Goal: Task Accomplishment & Management: Manage account settings

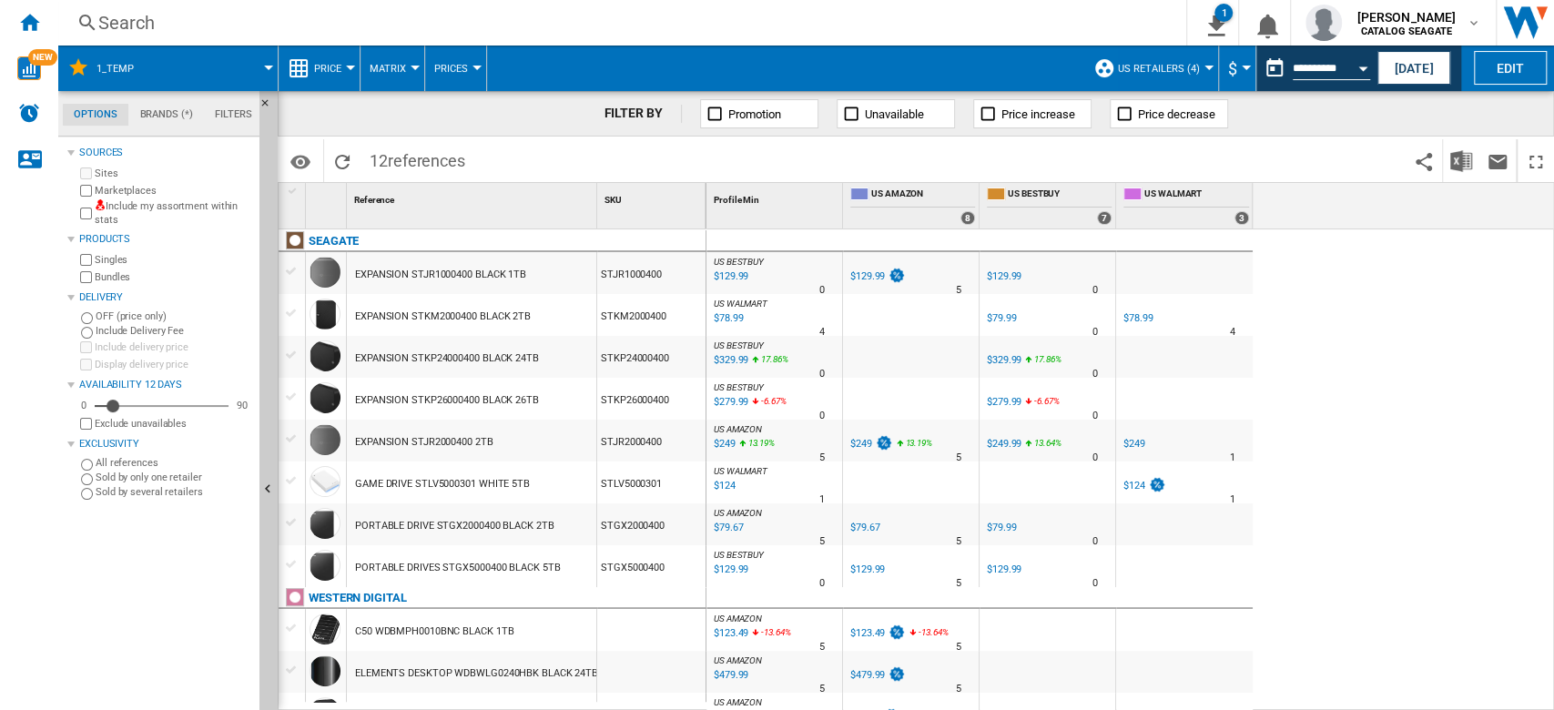
scroll to position [64, 0]
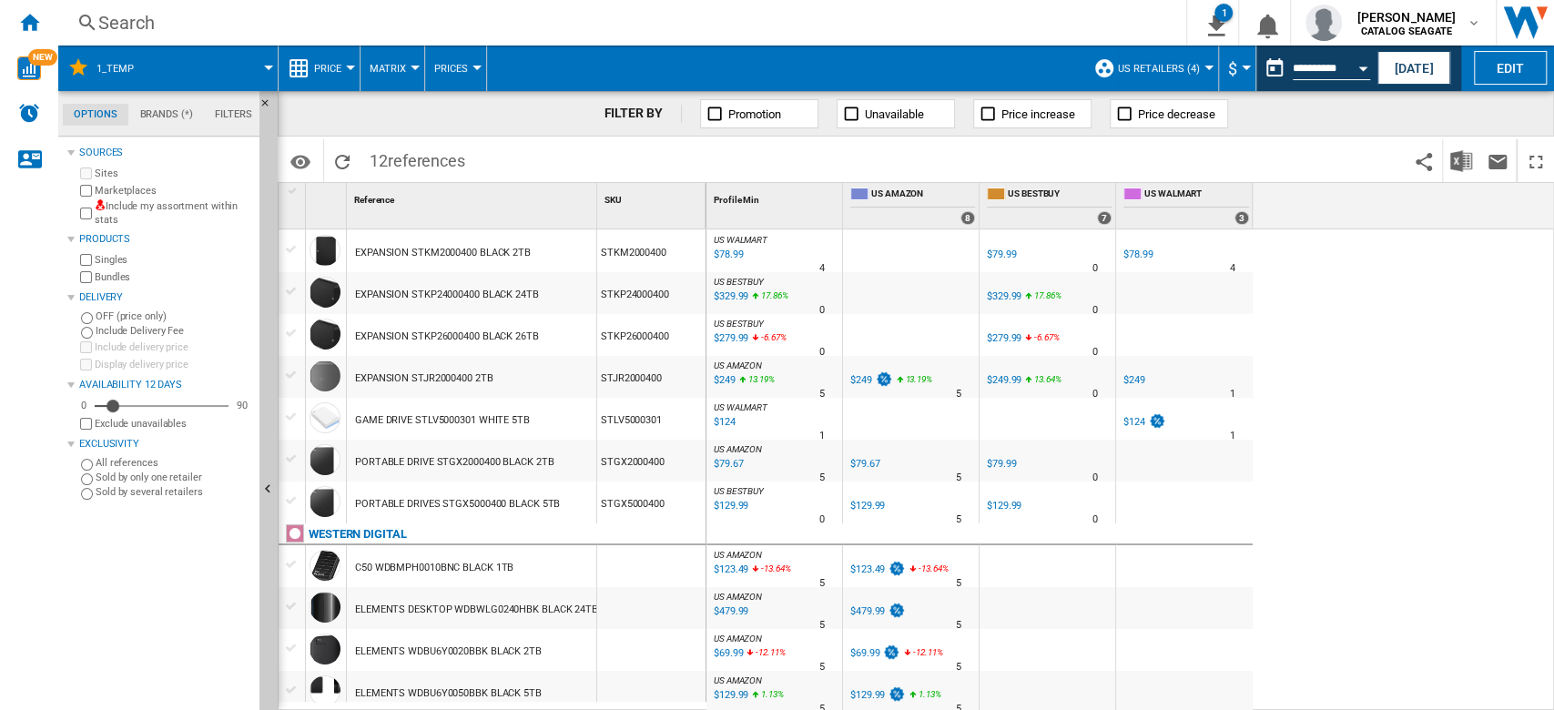
click at [245, 14] on div "Search" at bounding box center [618, 22] width 1040 height 25
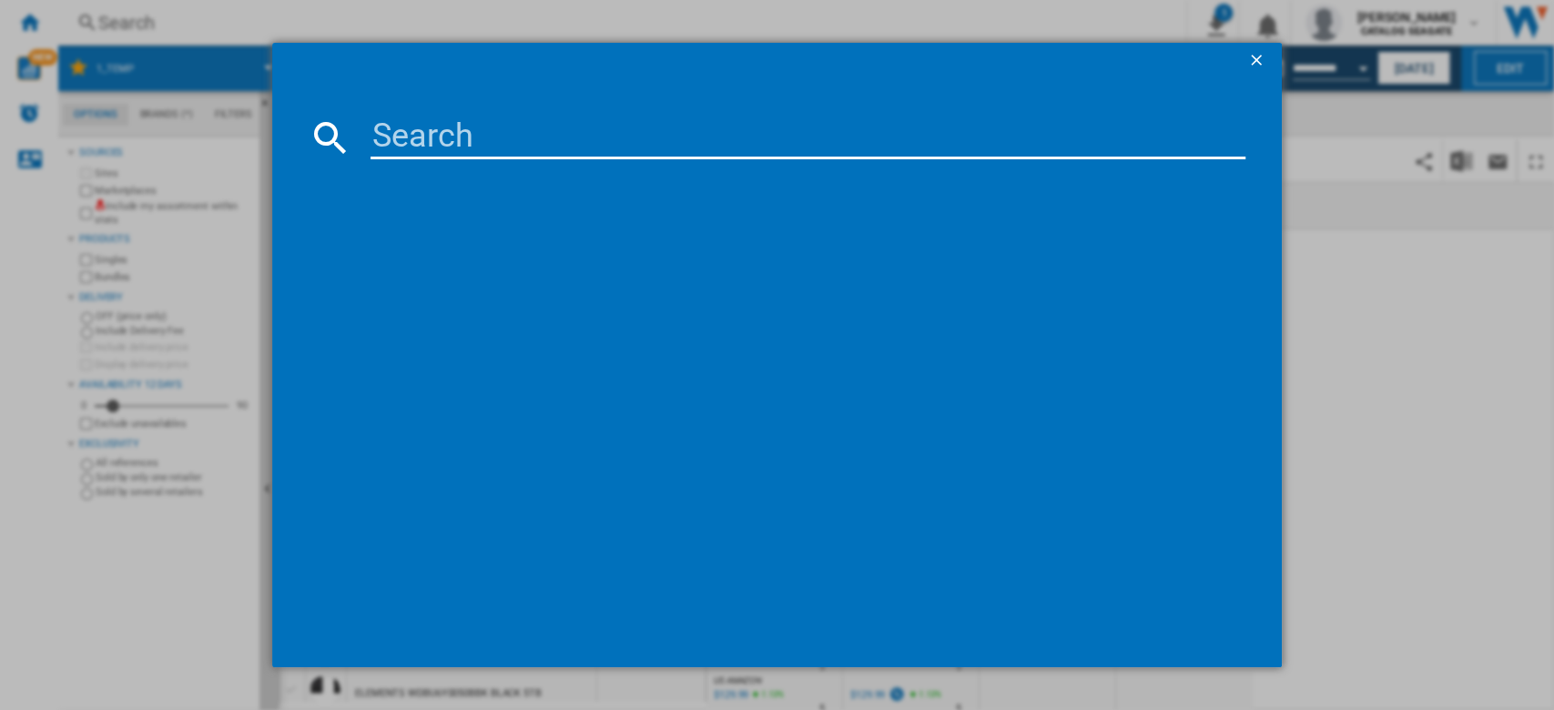
click at [523, 145] on input at bounding box center [808, 138] width 876 height 44
paste input "ST28000NT000"
drag, startPoint x: 709, startPoint y: 140, endPoint x: 208, endPoint y: 129, distance: 500.8
click at [208, 129] on div "ST28000NT000 references (0) No results" at bounding box center [777, 355] width 1554 height 710
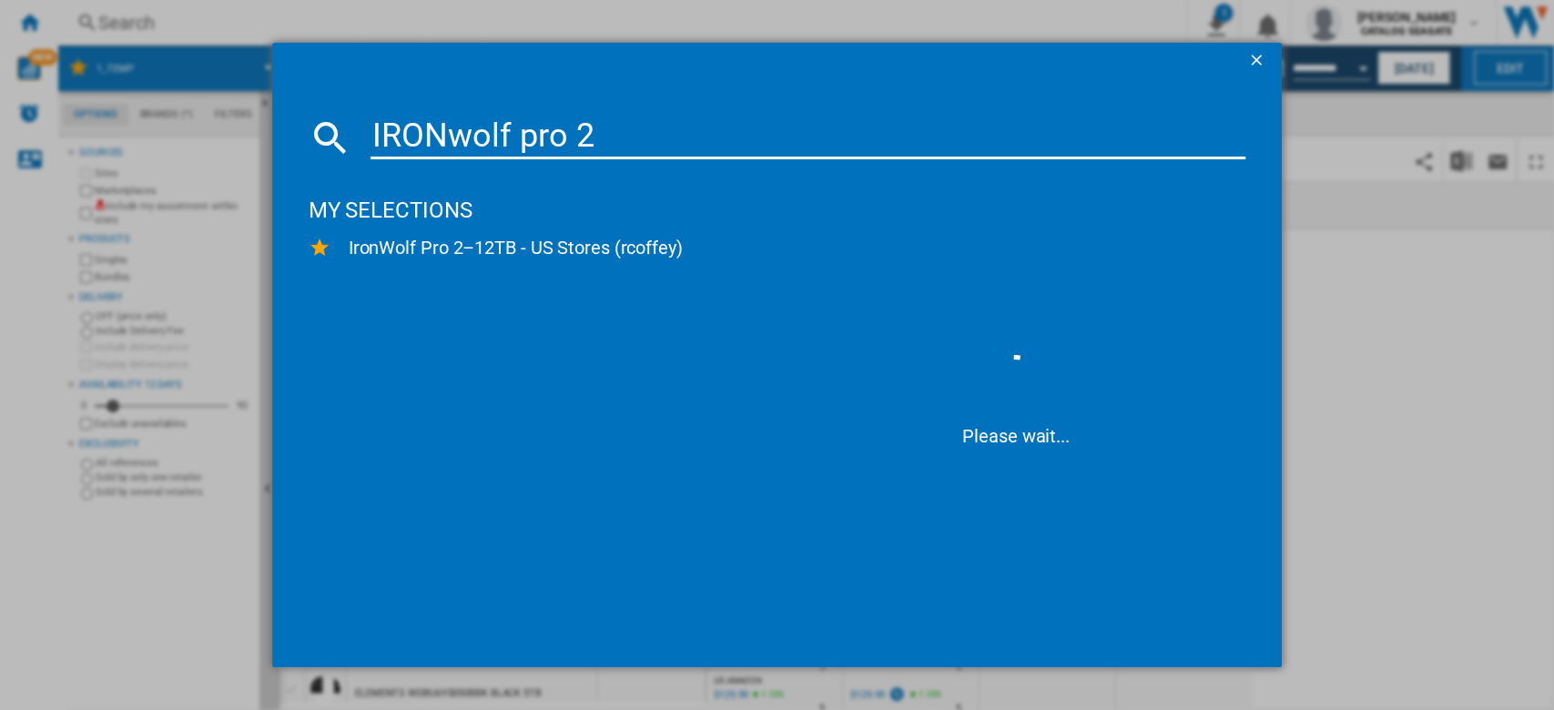
type input "IRONwolf pro 28"
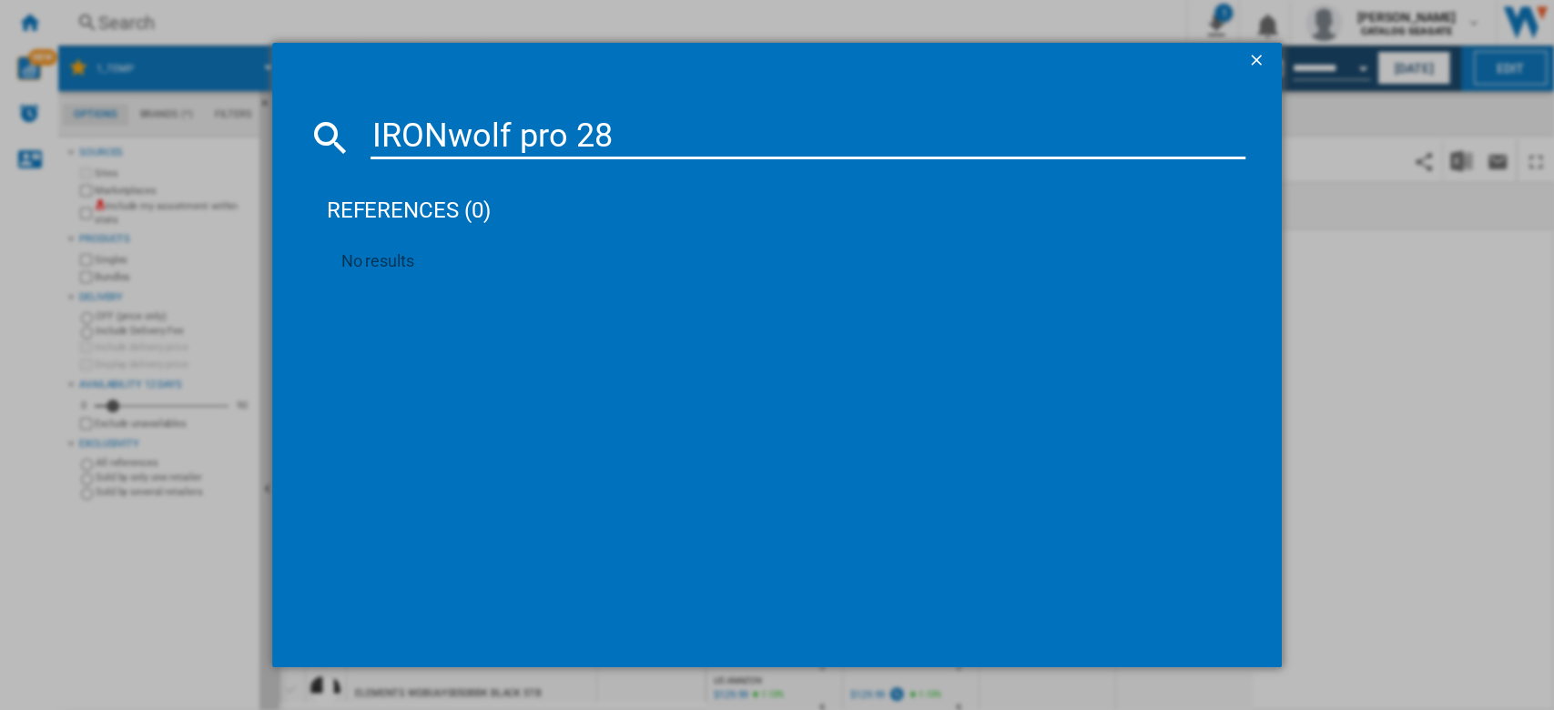
click at [1255, 57] on ng-md-icon "getI18NText('BUTTONS.CLOSE_DIALOG')" at bounding box center [1258, 62] width 22 height 22
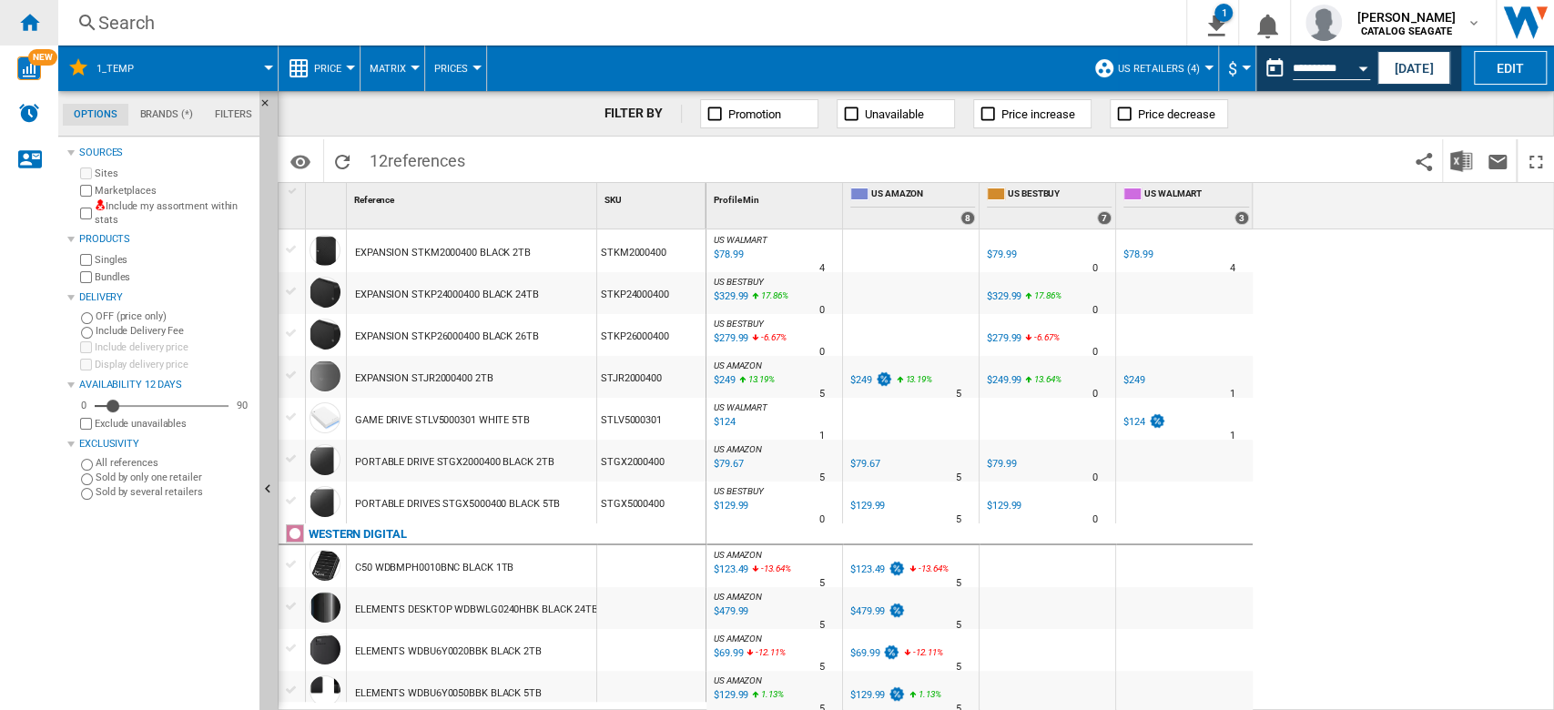
click at [36, 24] on ng-md-icon "Home" at bounding box center [29, 22] width 22 height 22
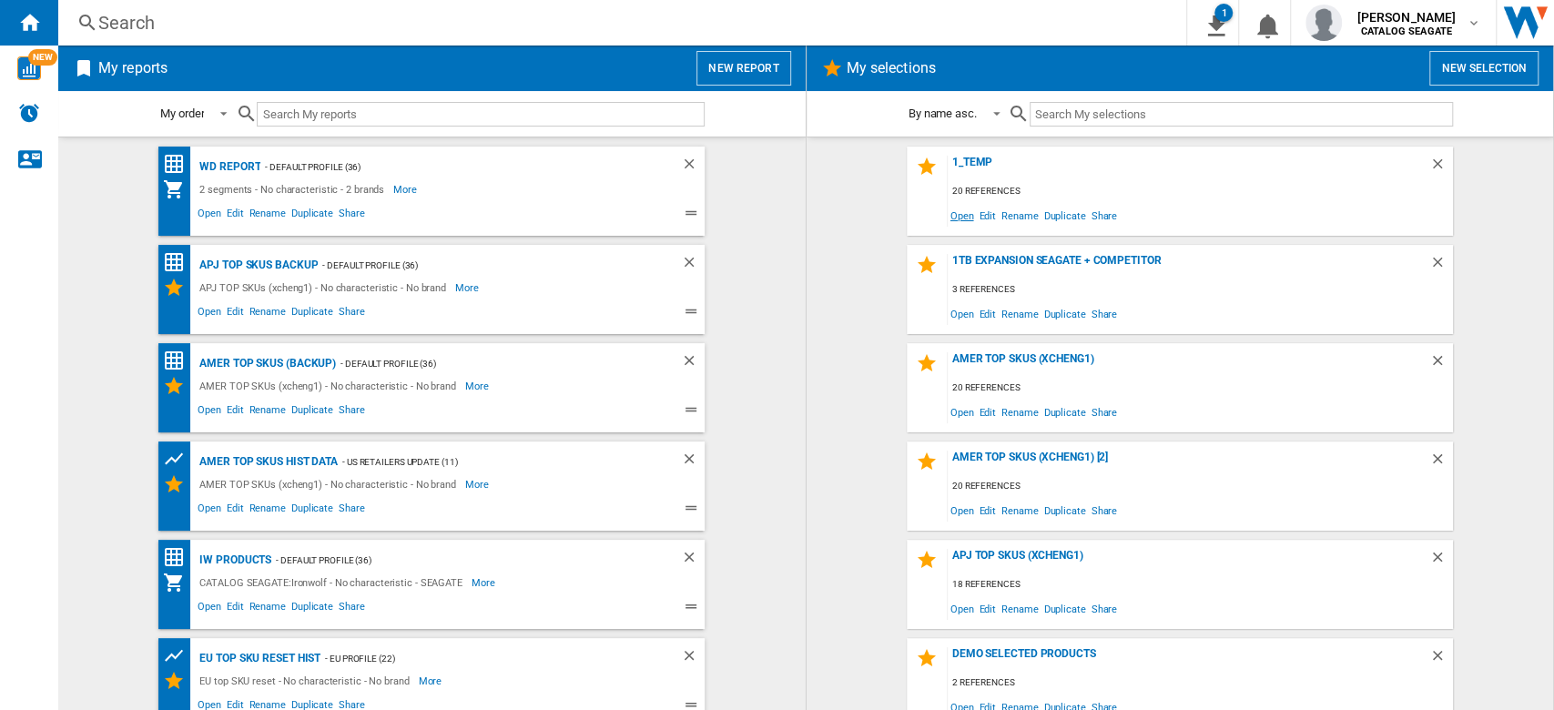
click at [956, 218] on span "Open" at bounding box center [962, 215] width 29 height 25
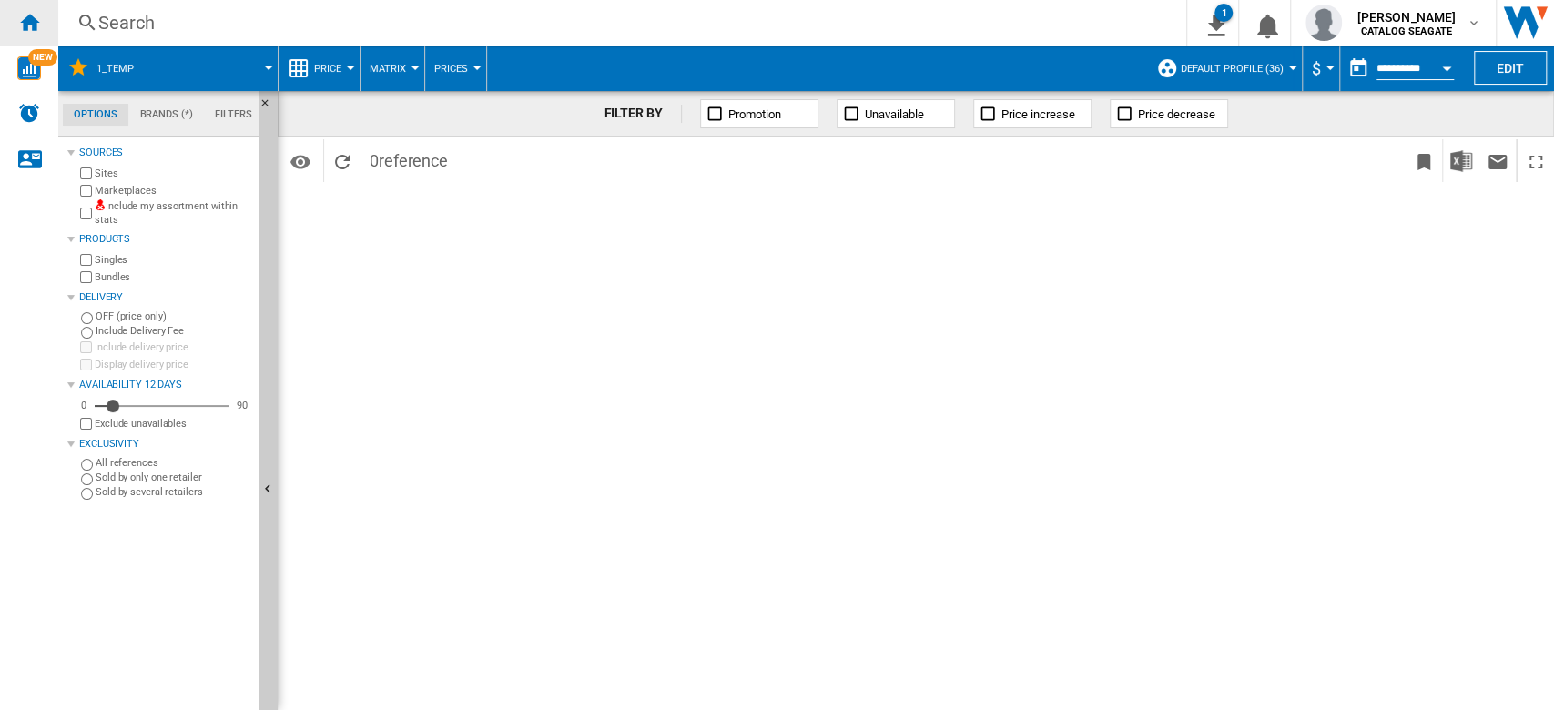
click at [42, 29] on div "Home" at bounding box center [29, 23] width 58 height 46
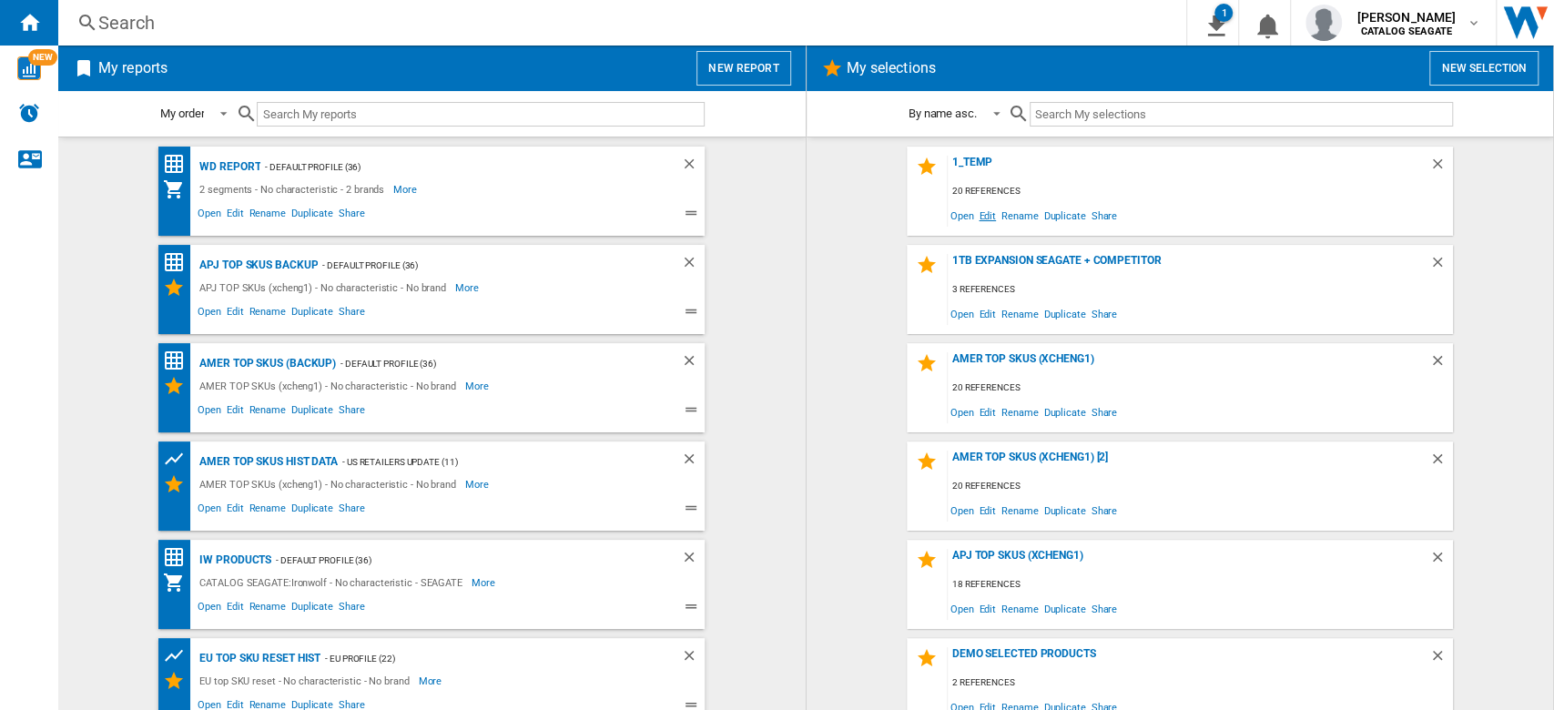
click at [985, 217] on span "Edit" at bounding box center [987, 215] width 23 height 25
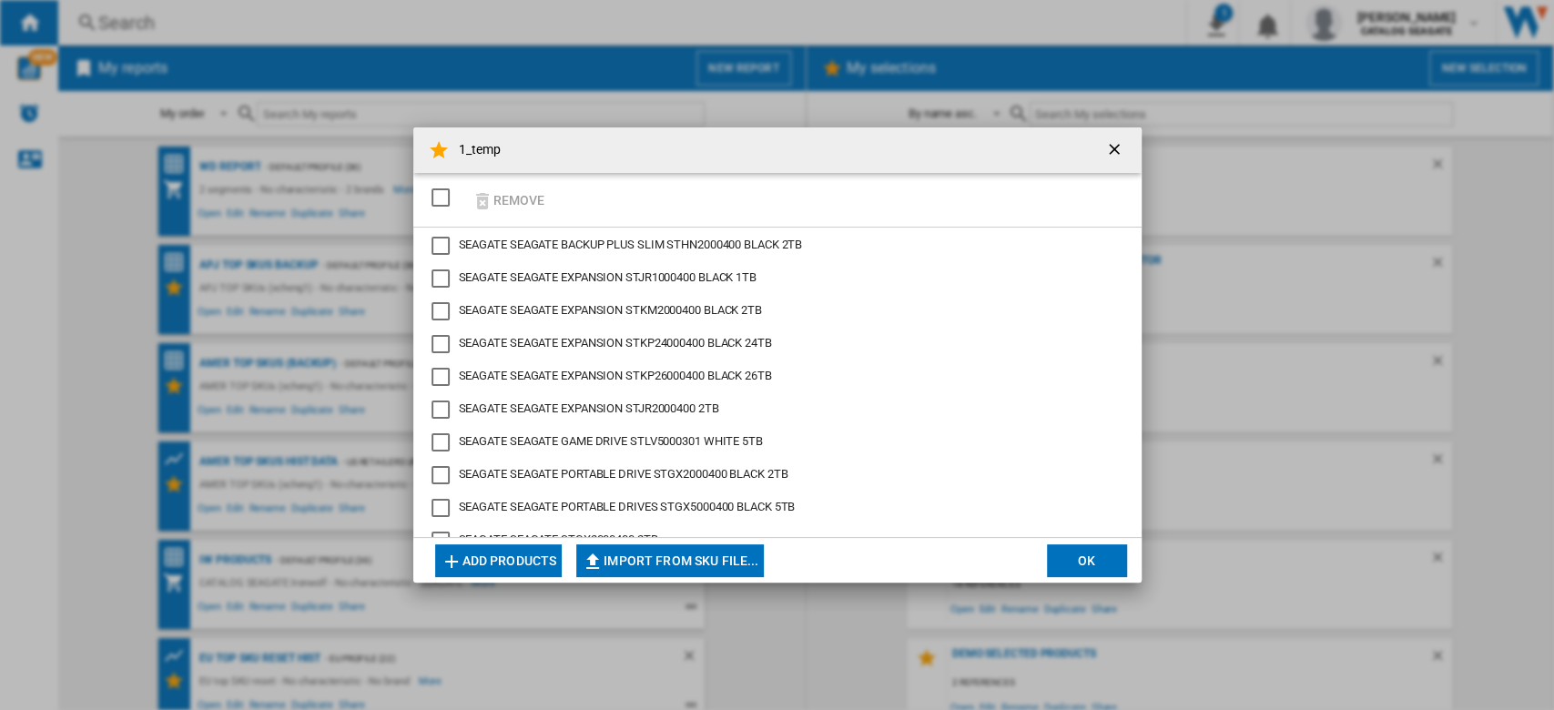
click at [569, 200] on div "Remove" at bounding box center [777, 200] width 728 height 55
click at [520, 550] on button "Add products" at bounding box center [498, 560] width 127 height 33
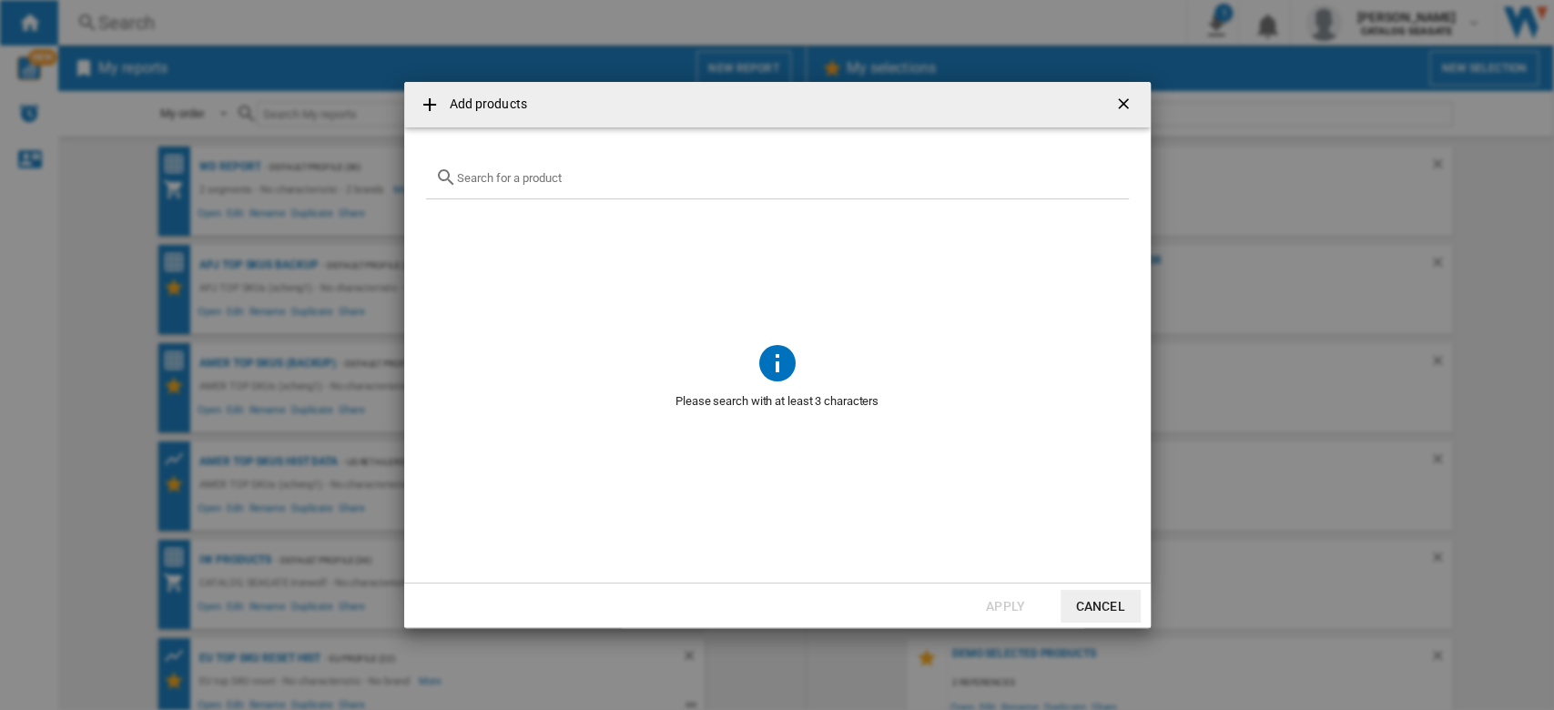
click at [641, 185] on div "Add products ..." at bounding box center [777, 178] width 703 height 43
click at [648, 171] on input "Add products ..." at bounding box center [788, 178] width 663 height 14
paste input "Seagate IronWolf Pro 28TB"
click at [467, 174] on input "Seagate IronWolf Pro 28TB" at bounding box center [777, 178] width 641 height 14
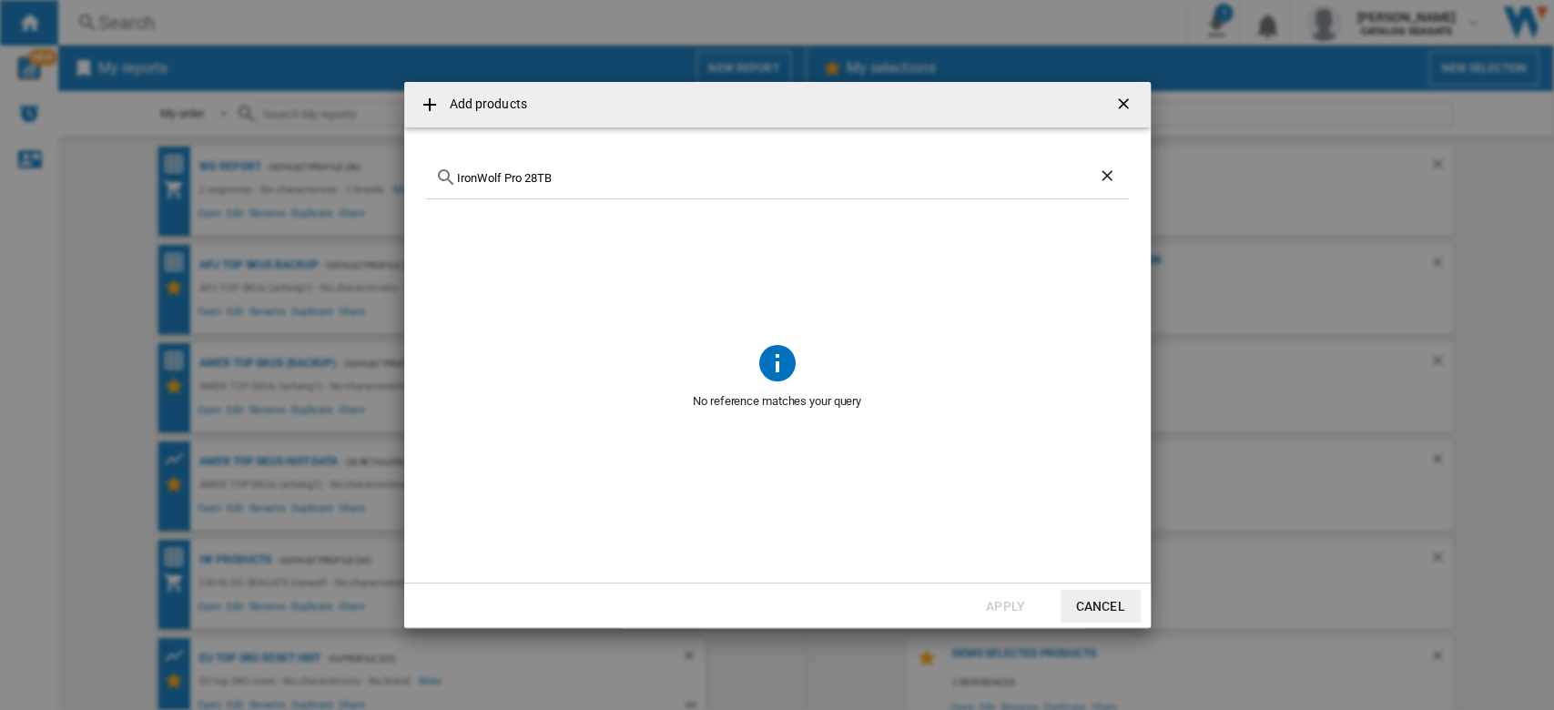
type input "IronWolf Pro 28TB"
click at [1128, 95] on ng-md-icon "getI18NText('BUTTONS.CLOSE_DIALOG')" at bounding box center [1125, 106] width 22 height 22
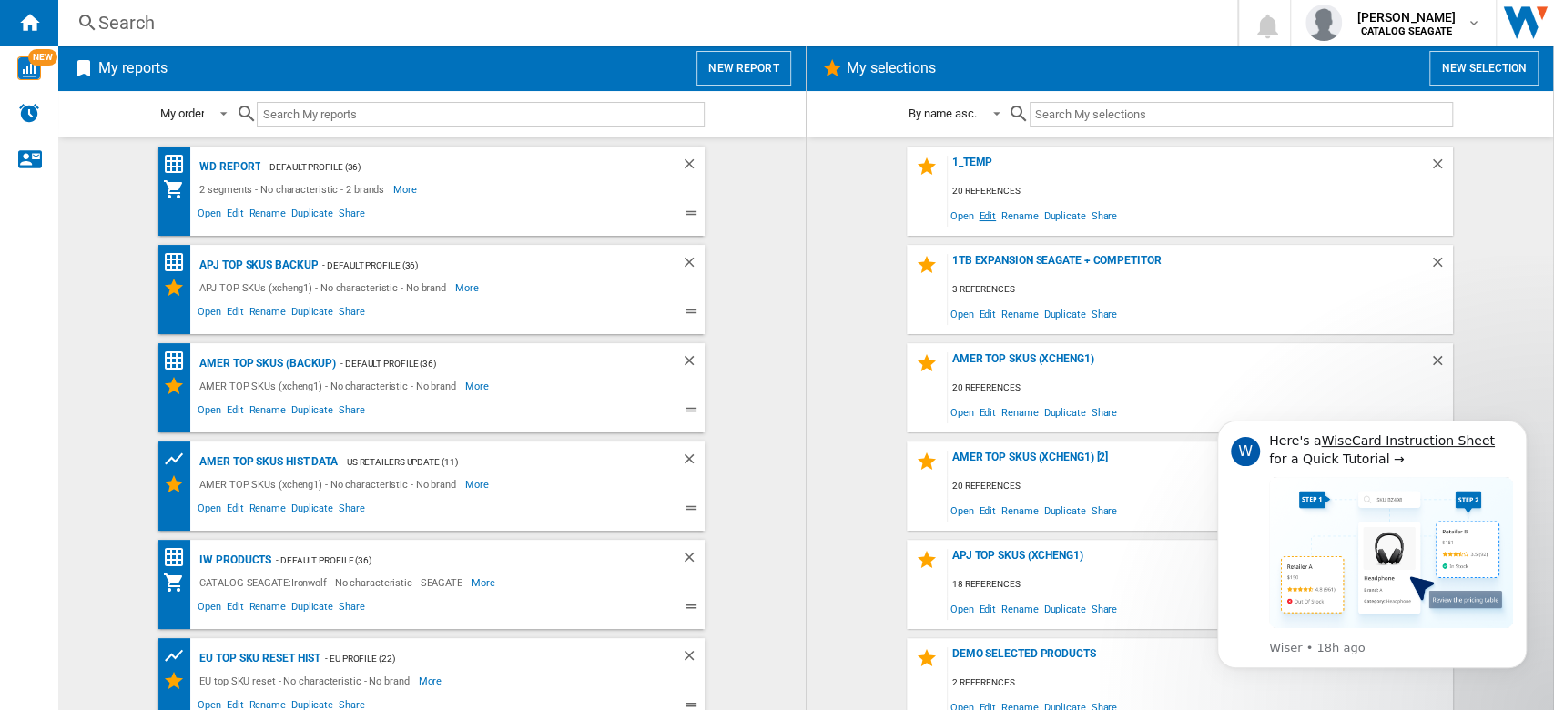
click at [983, 218] on span "Edit" at bounding box center [987, 215] width 23 height 25
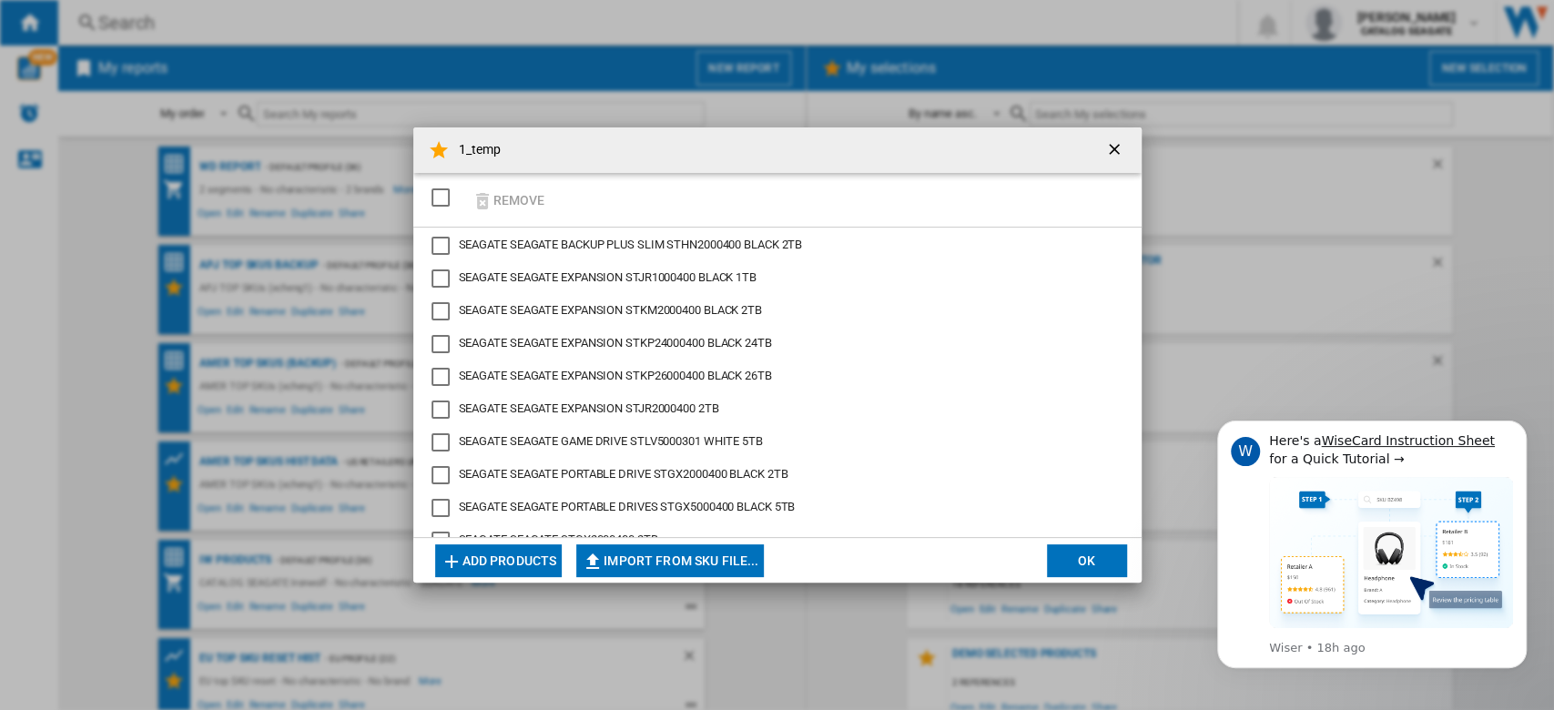
click at [492, 554] on button "Add products" at bounding box center [498, 560] width 127 height 33
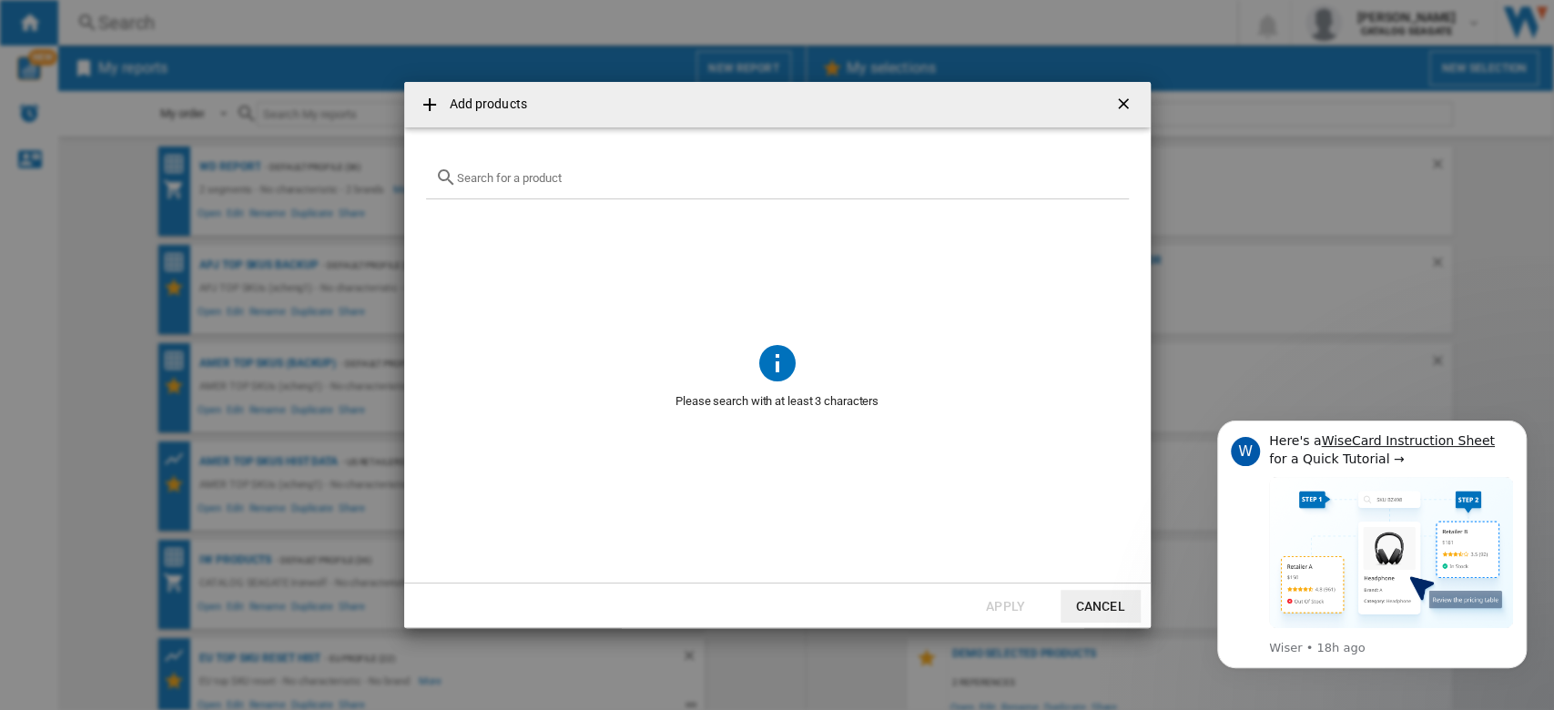
click at [518, 174] on input "text" at bounding box center [788, 178] width 663 height 14
paste input "k6f88HEu"
type input "k6f88HEu"
click at [492, 175] on input "k6f88HEu" at bounding box center [777, 178] width 641 height 14
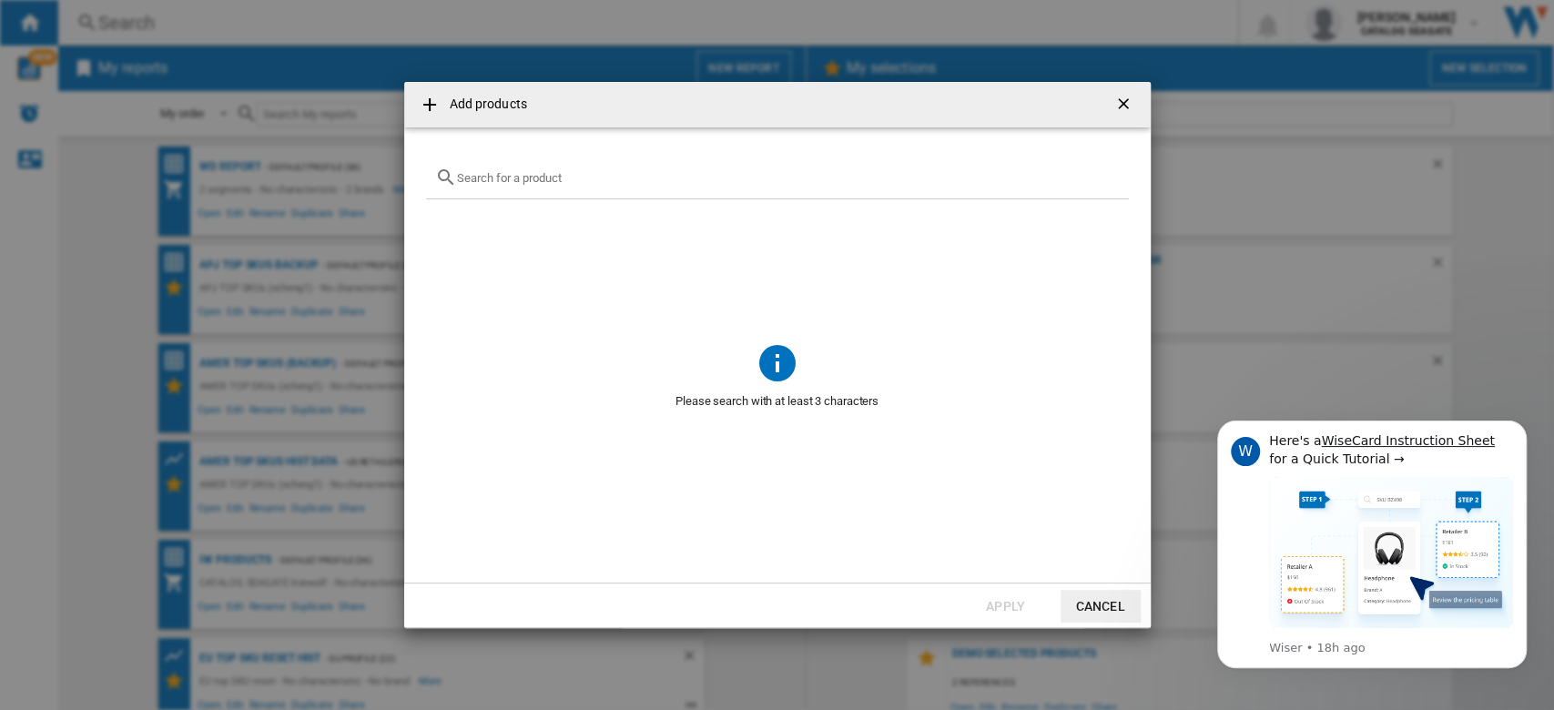
click at [664, 173] on input "text" at bounding box center [788, 178] width 663 height 14
paste input "ST28000NT000"
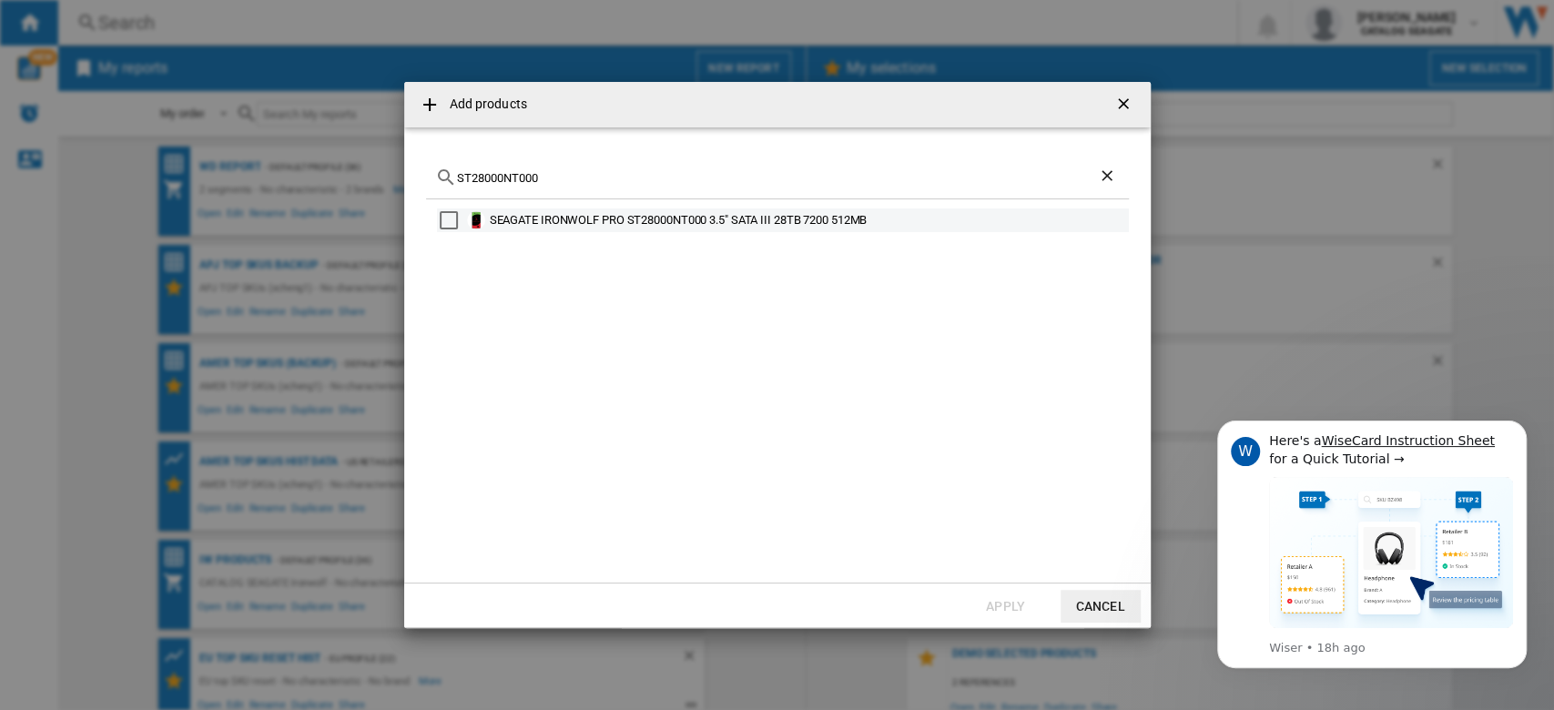
type input "ST28000NT000"
click at [456, 222] on div "Select" at bounding box center [449, 220] width 18 height 18
click at [990, 607] on button "Apply" at bounding box center [1006, 606] width 80 height 33
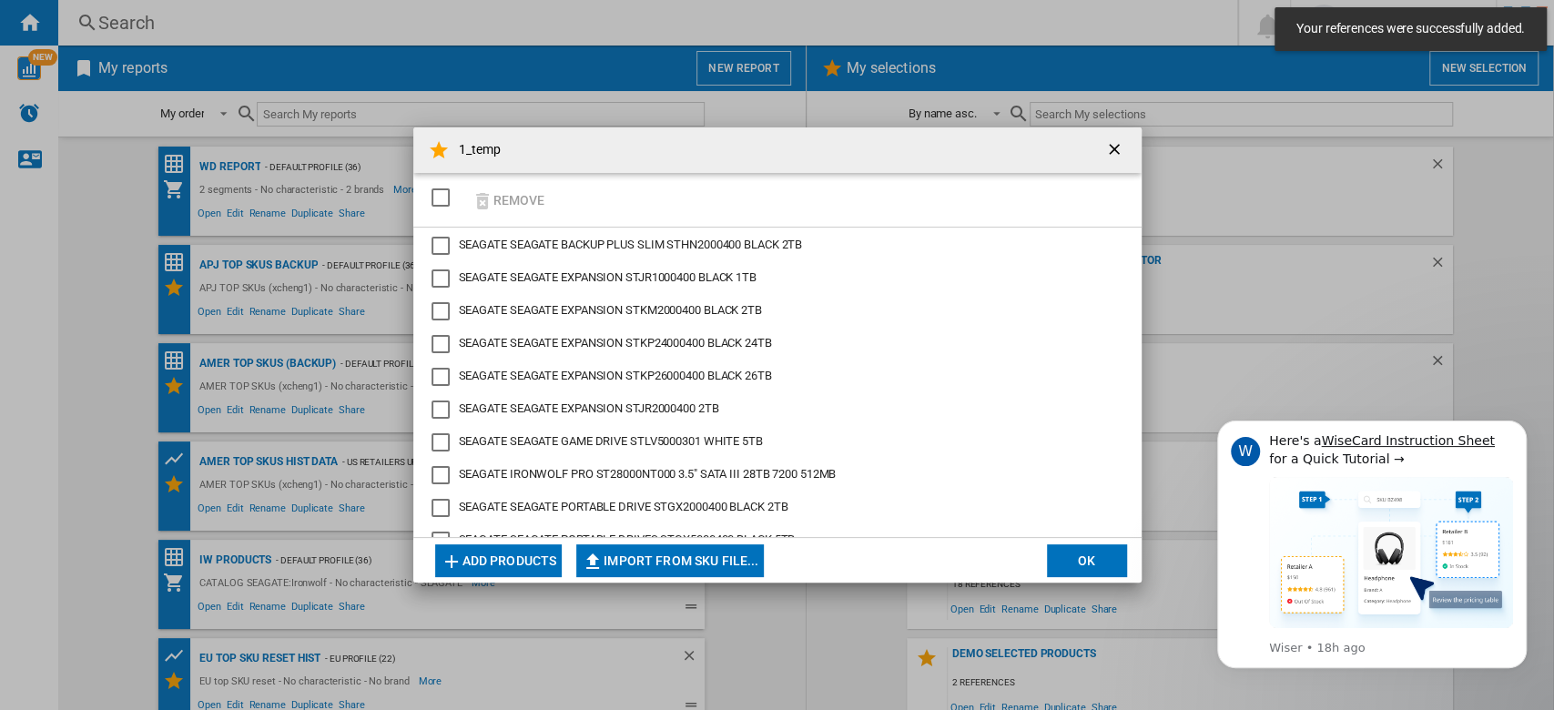
click at [1084, 553] on button "OK" at bounding box center [1087, 560] width 80 height 33
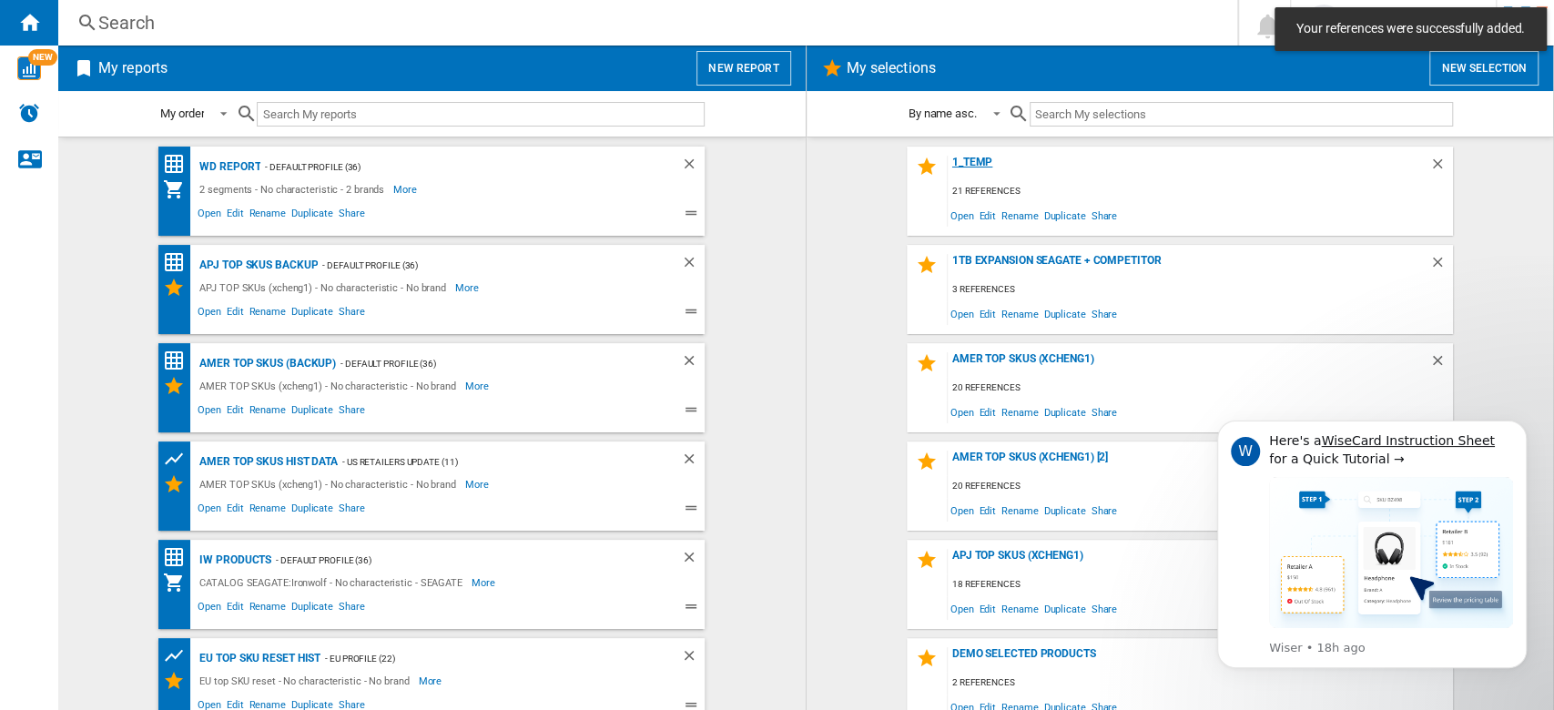
click at [962, 169] on div "1_temp" at bounding box center [1189, 168] width 482 height 25
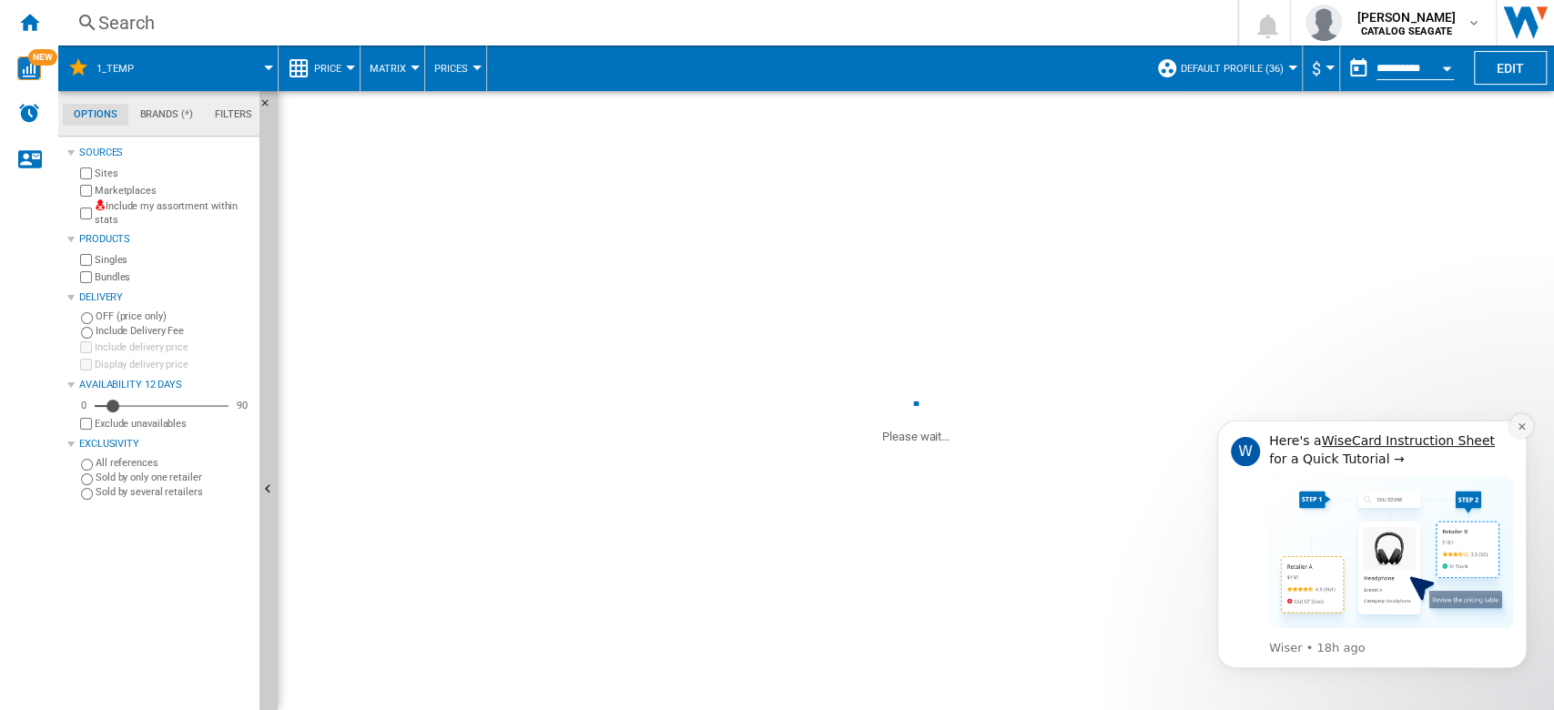
click at [1519, 424] on icon "Dismiss notification" at bounding box center [1520, 426] width 6 height 6
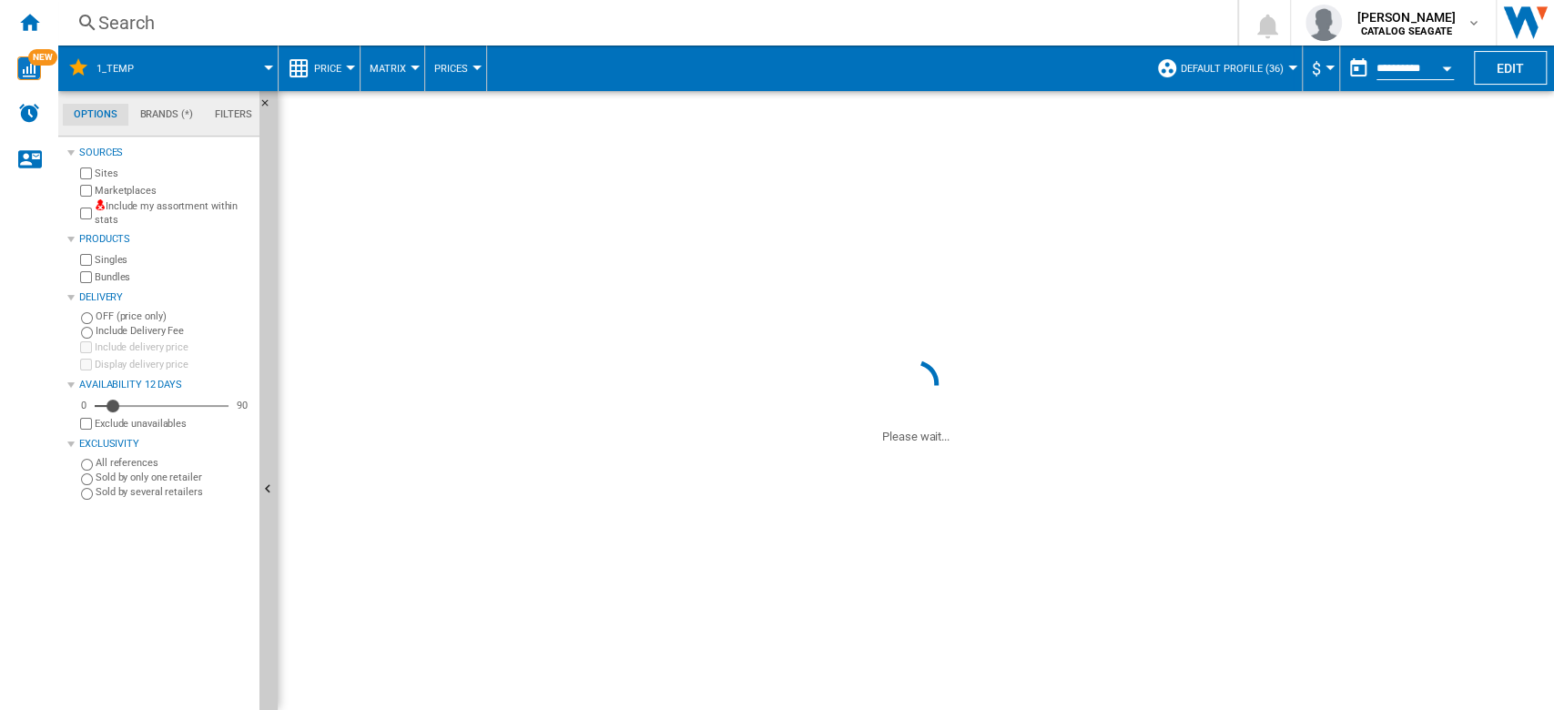
click at [1274, 76] on button "Default profile (36)" at bounding box center [1237, 69] width 112 height 46
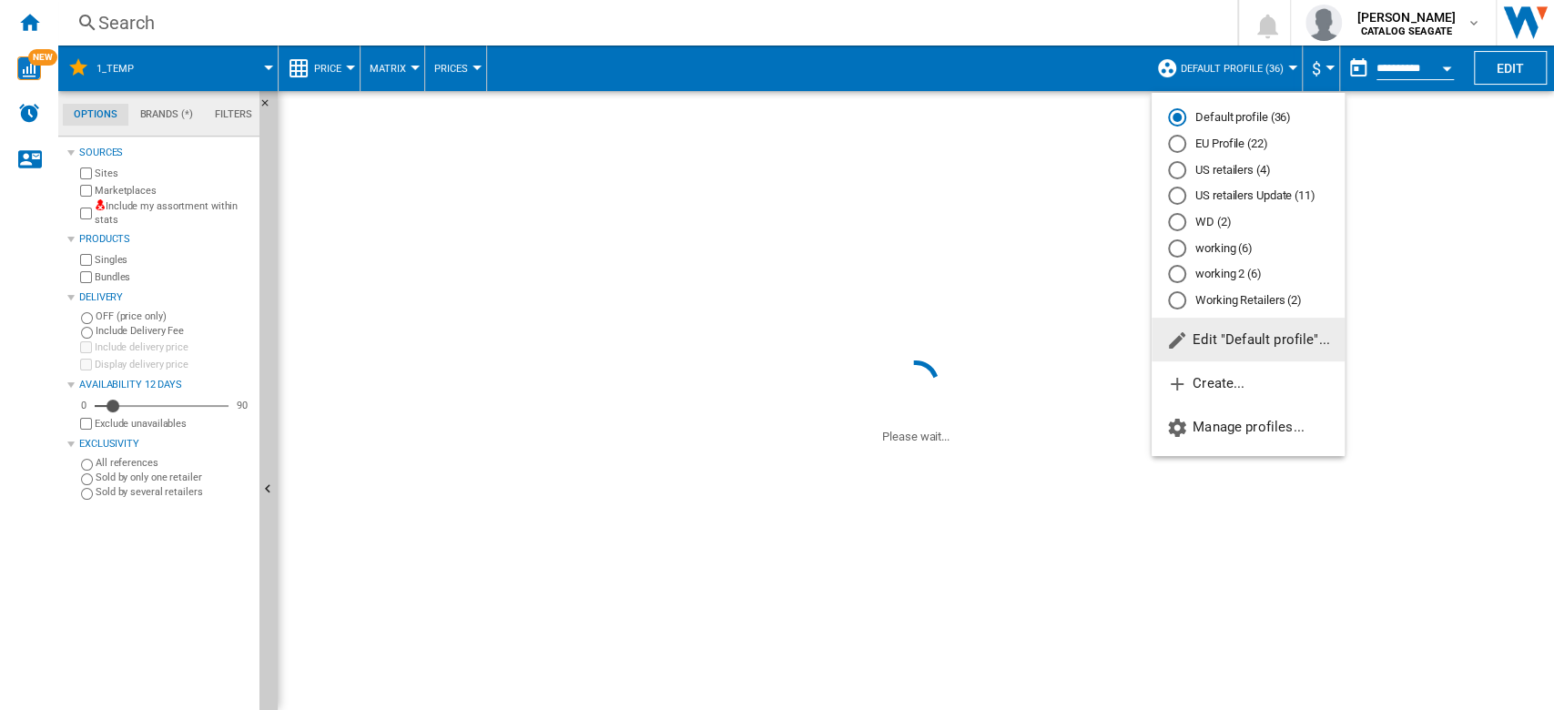
click at [1253, 168] on md-radio-button "US retailers (4)" at bounding box center [1248, 169] width 160 height 17
